Goal: Task Accomplishment & Management: Manage account settings

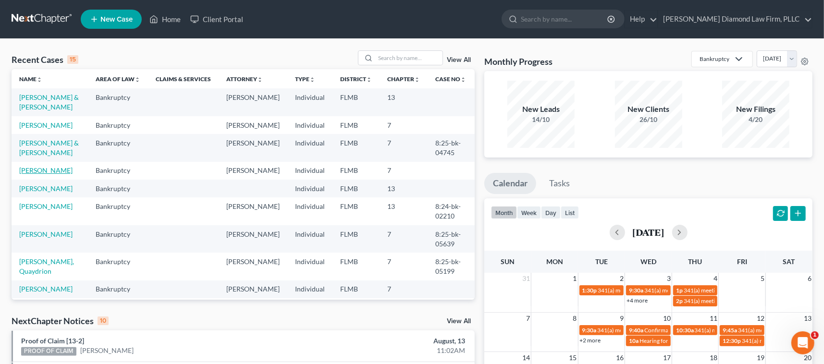
click at [43, 174] on link "[PERSON_NAME]" at bounding box center [45, 170] width 53 height 8
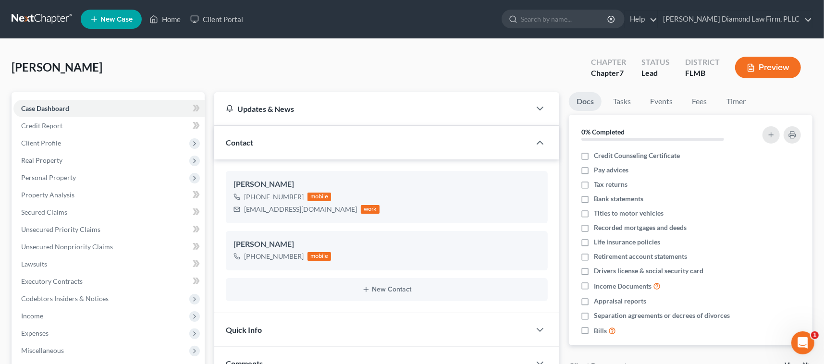
click at [769, 70] on button "Preview" at bounding box center [768, 68] width 66 height 22
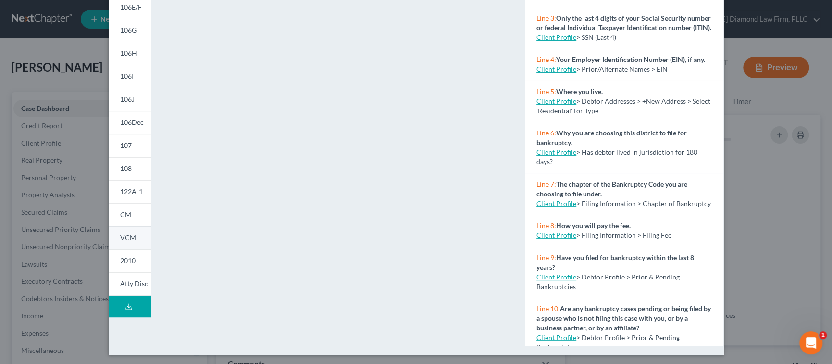
scroll to position [178, 0]
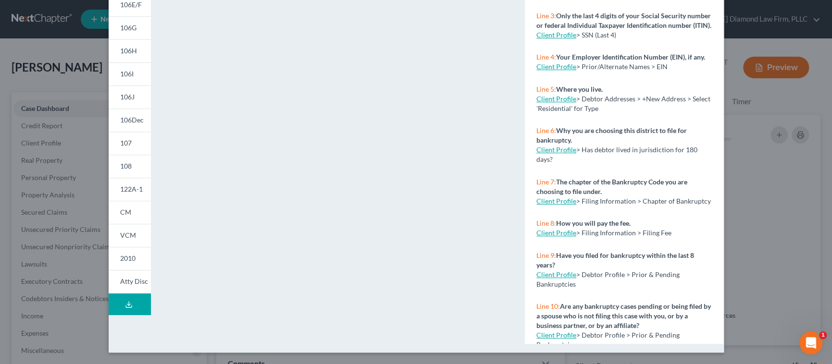
click at [126, 304] on icon at bounding box center [129, 305] width 8 height 8
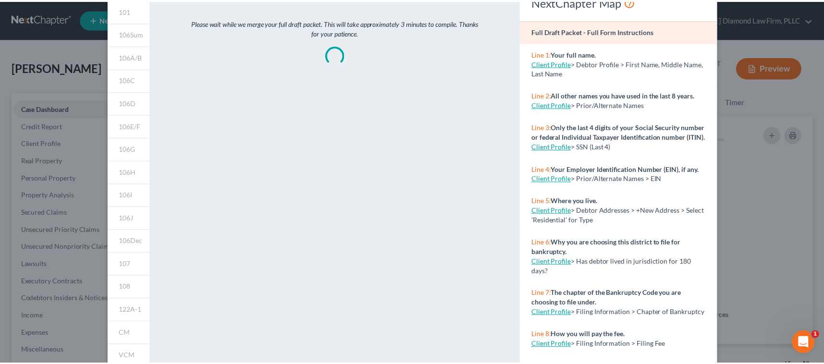
scroll to position [0, 0]
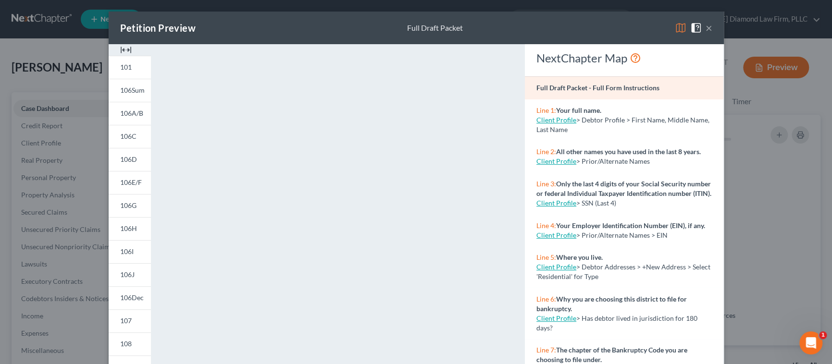
click at [705, 26] on button "×" at bounding box center [708, 28] width 7 height 12
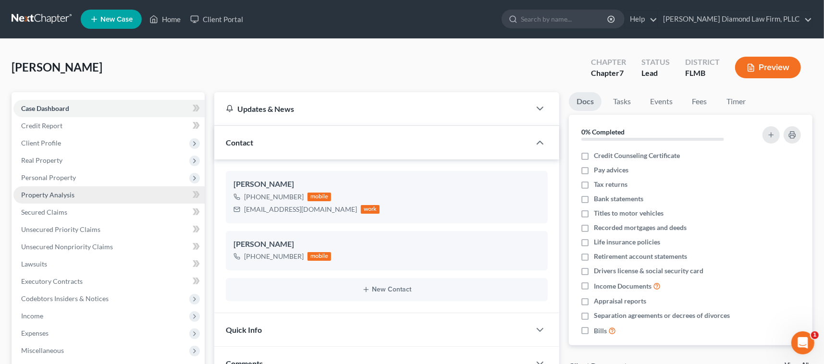
click at [56, 194] on span "Property Analysis" at bounding box center [47, 195] width 53 height 8
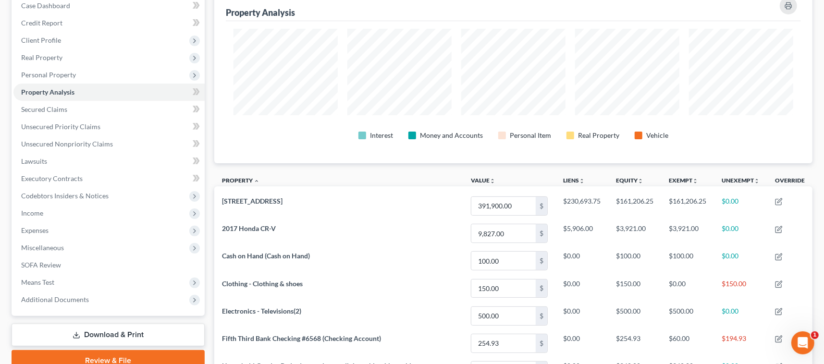
scroll to position [52, 0]
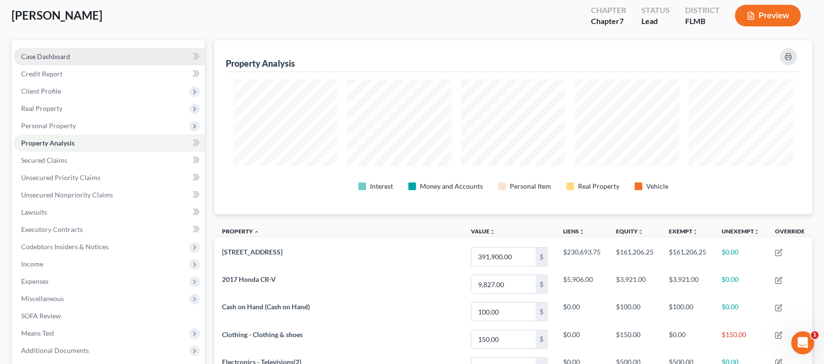
click at [65, 56] on span "Case Dashboard" at bounding box center [45, 56] width 49 height 8
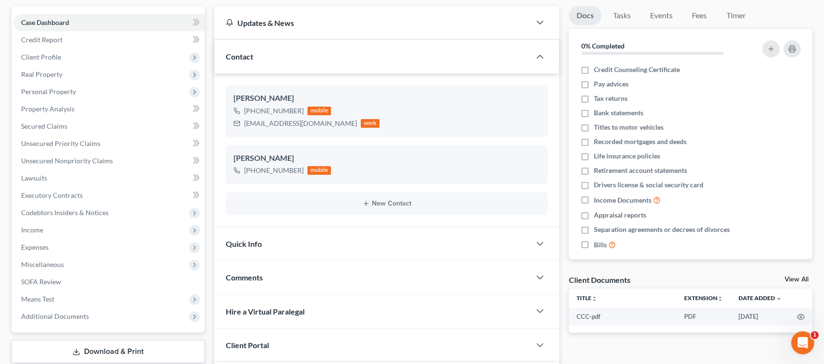
scroll to position [144, 0]
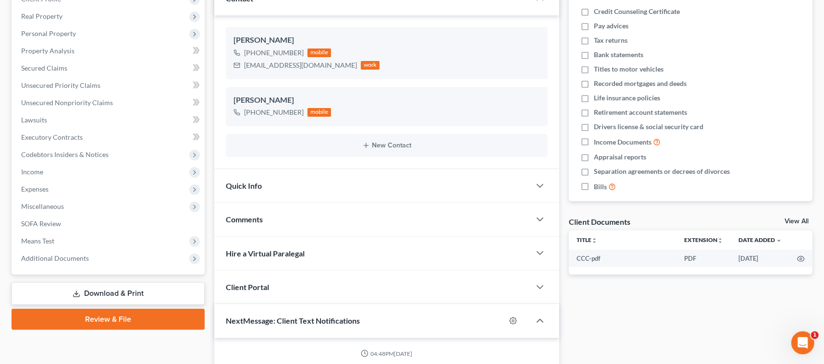
drag, startPoint x: 532, startPoint y: 183, endPoint x: 527, endPoint y: 184, distance: 5.3
click at [532, 184] on div at bounding box center [544, 185] width 29 height 19
click at [539, 185] on icon "button" at bounding box center [540, 186] width 12 height 12
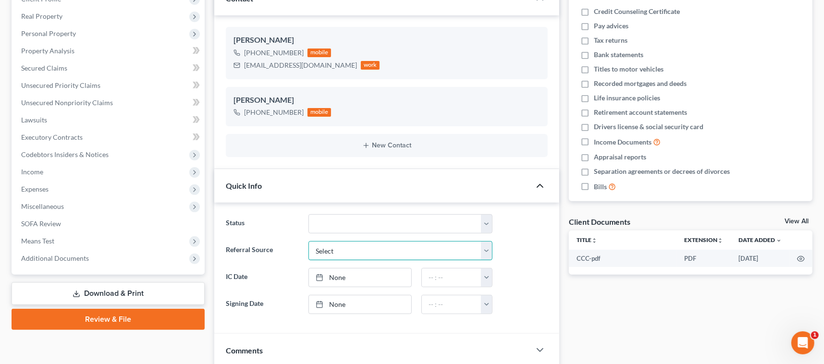
click at [345, 252] on select "Select Word Of Mouth Previous Clients Direct Mail Website Google Search Modern …" at bounding box center [400, 250] width 184 height 19
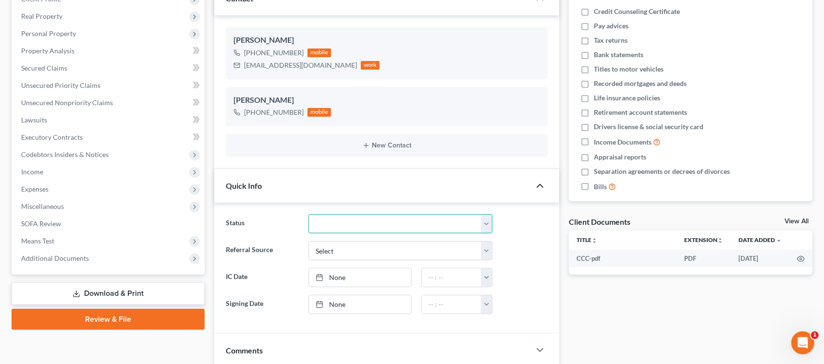
click at [346, 224] on select "Discharged Discharge Litigation Dismissal Notice Dismissed Filed Filed / Pre 34…" at bounding box center [400, 223] width 184 height 19
select select "15"
click at [308, 214] on select "Discharged Discharge Litigation Dismissal Notice Dismissed Filed Filed / Pre 34…" at bounding box center [400, 223] width 184 height 19
click at [524, 234] on ng-include "Status Discharged Discharge Litigation Dismissal Notice Dismissed Filed Filed /…" at bounding box center [387, 263] width 322 height 99
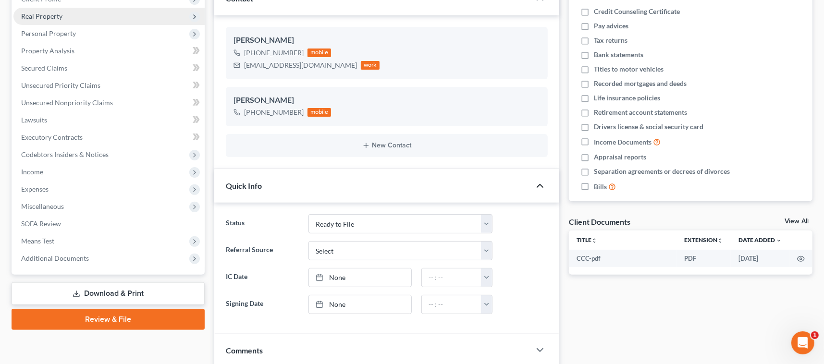
click at [48, 21] on span "Real Property" at bounding box center [108, 16] width 191 height 17
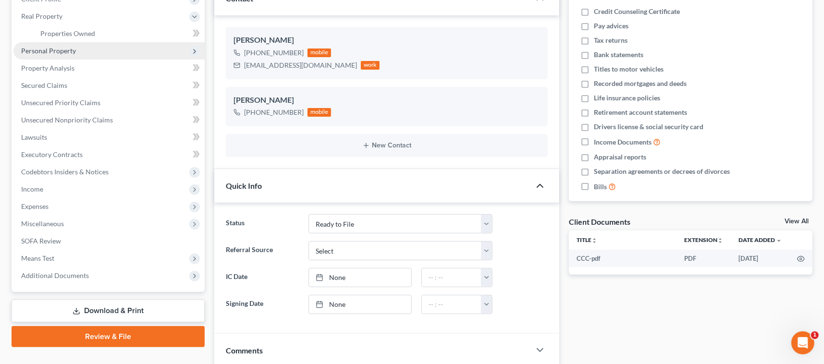
click at [64, 53] on span "Personal Property" at bounding box center [48, 51] width 55 height 8
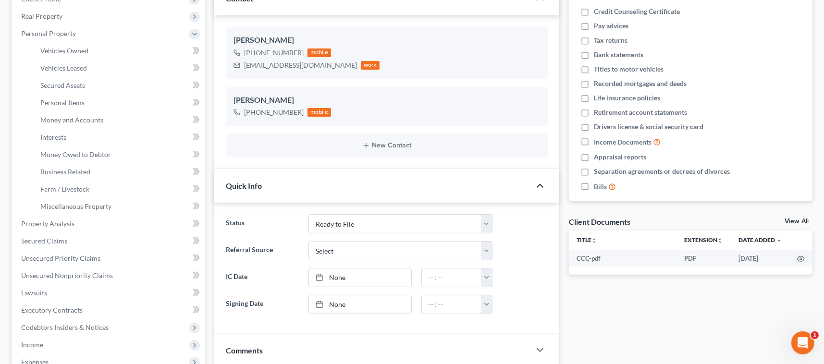
scroll to position [0, 0]
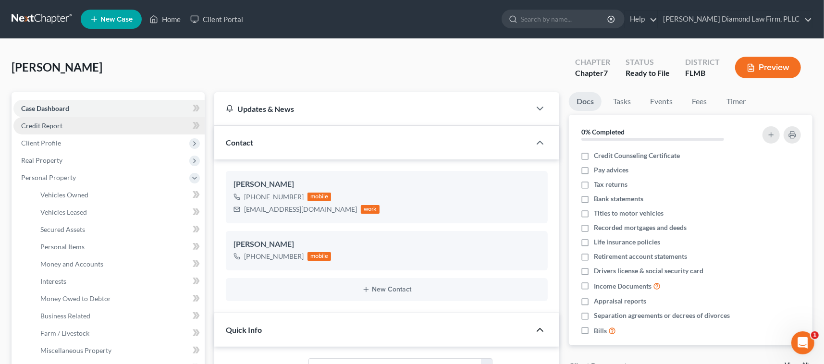
click at [50, 130] on link "Credit Report" at bounding box center [108, 125] width 191 height 17
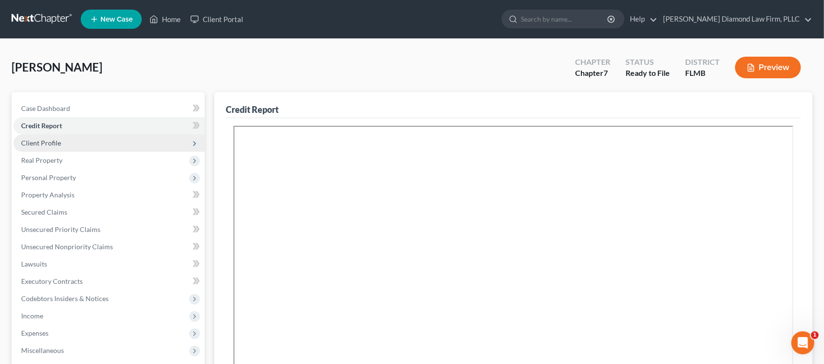
click at [49, 139] on span "Client Profile" at bounding box center [41, 143] width 40 height 8
